Goal: Task Accomplishment & Management: Complete application form

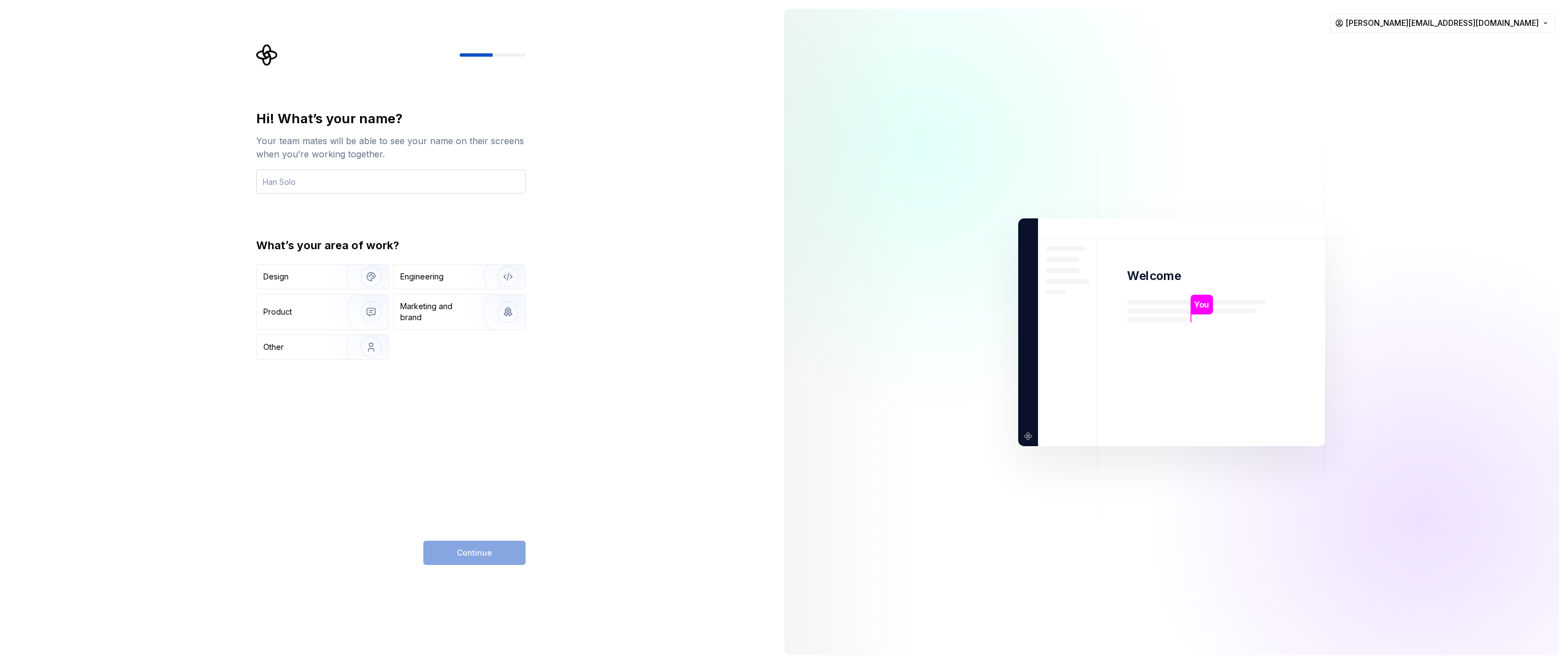
click at [342, 186] on input "text" at bounding box center [391, 182] width 269 height 24
type input "Koni"
click at [343, 277] on img "button" at bounding box center [363, 277] width 70 height 73
click at [491, 551] on span "Continue" at bounding box center [475, 553] width 35 height 11
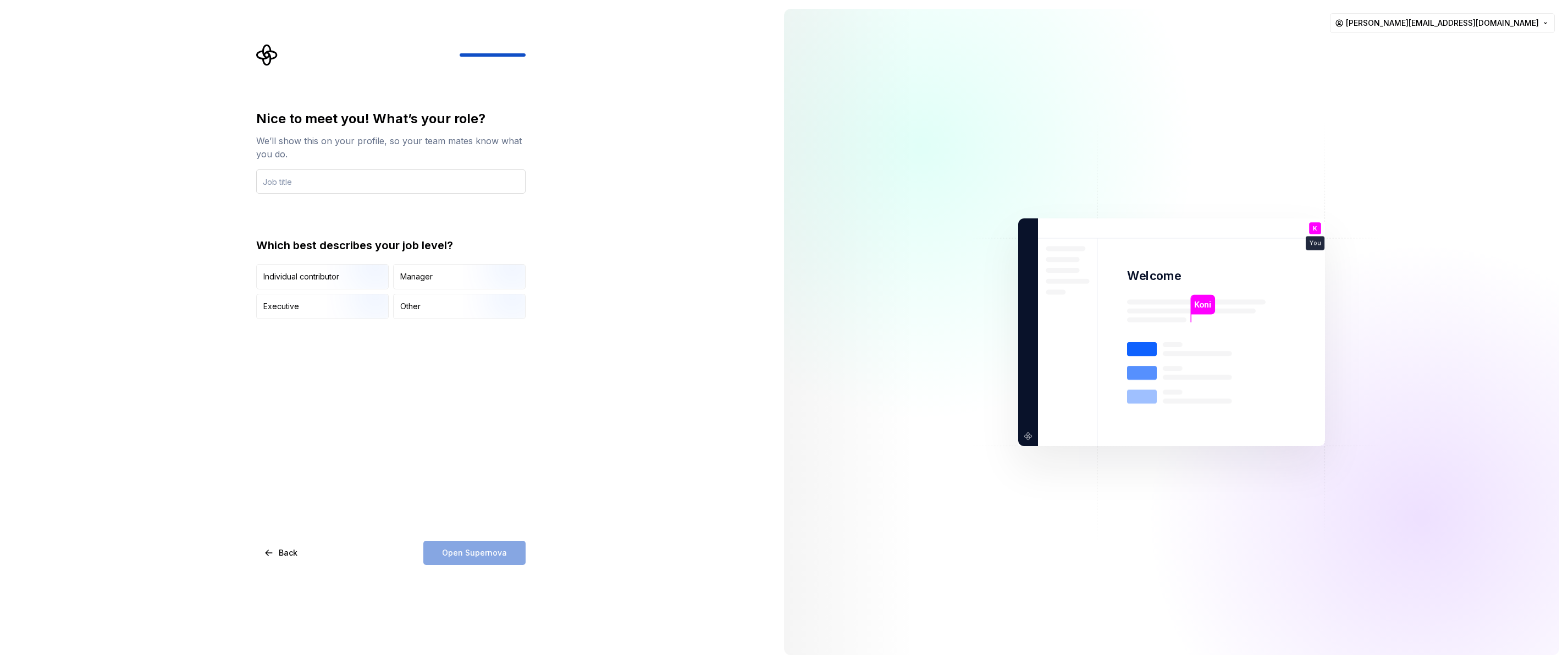
click at [321, 184] on input "text" at bounding box center [391, 182] width 269 height 24
type input "UXD"
click at [425, 310] on div "Other" at bounding box center [459, 307] width 132 height 24
click at [477, 551] on span "Open Supernova" at bounding box center [475, 553] width 65 height 11
